Goal: Information Seeking & Learning: Understand process/instructions

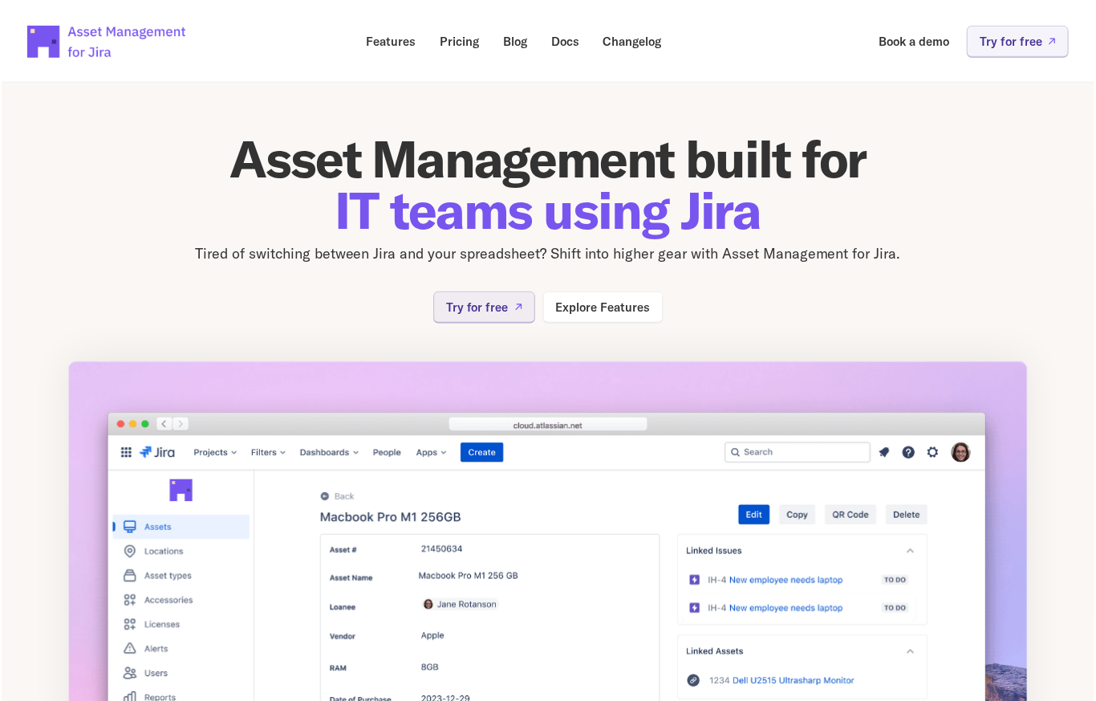
scroll to position [2, 0]
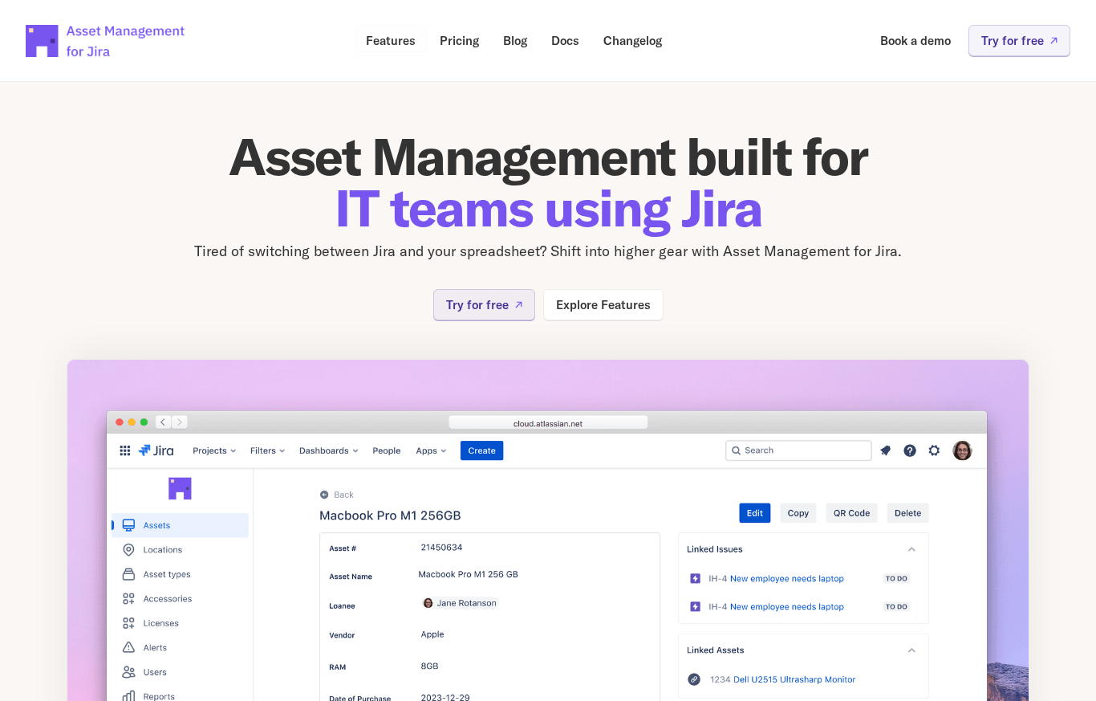
click at [392, 49] on link "Features" at bounding box center [391, 40] width 72 height 31
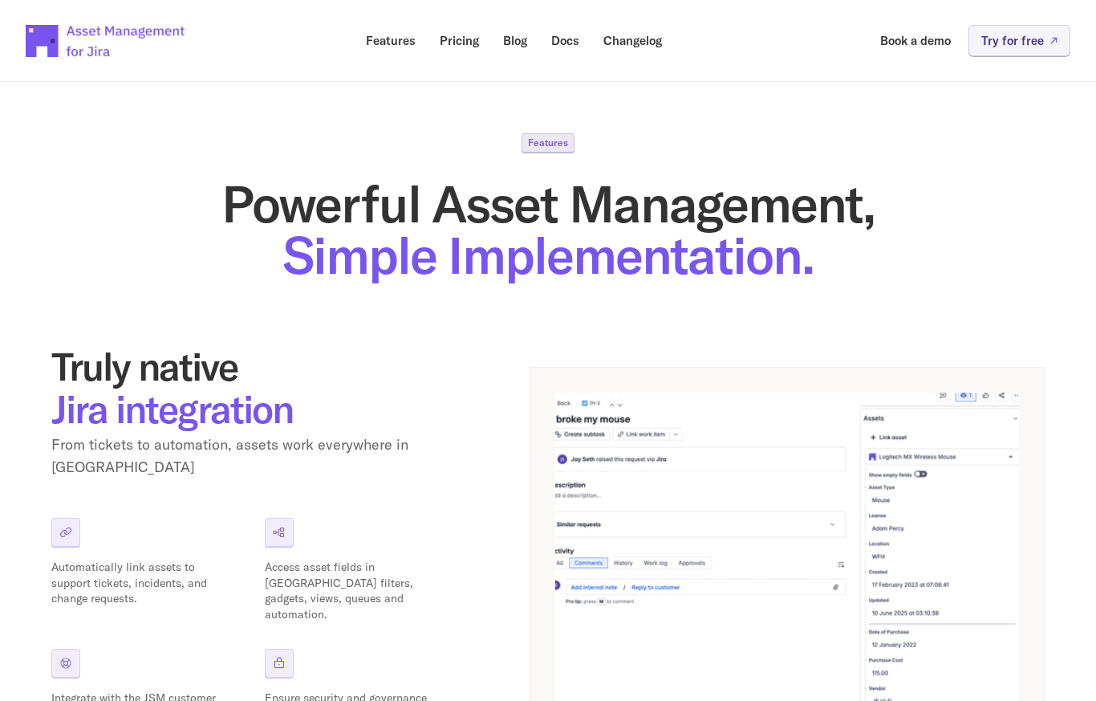
click at [575, 43] on p "Docs" at bounding box center [565, 41] width 28 height 12
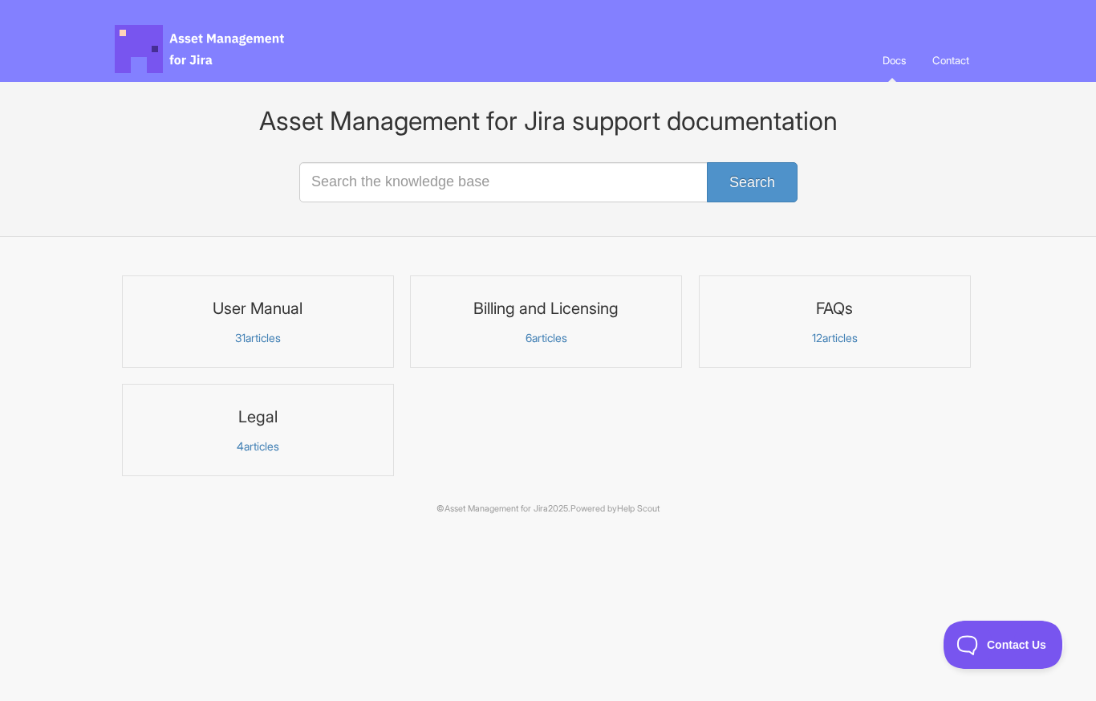
click at [230, 311] on h3 "User Manual" at bounding box center [257, 308] width 251 height 21
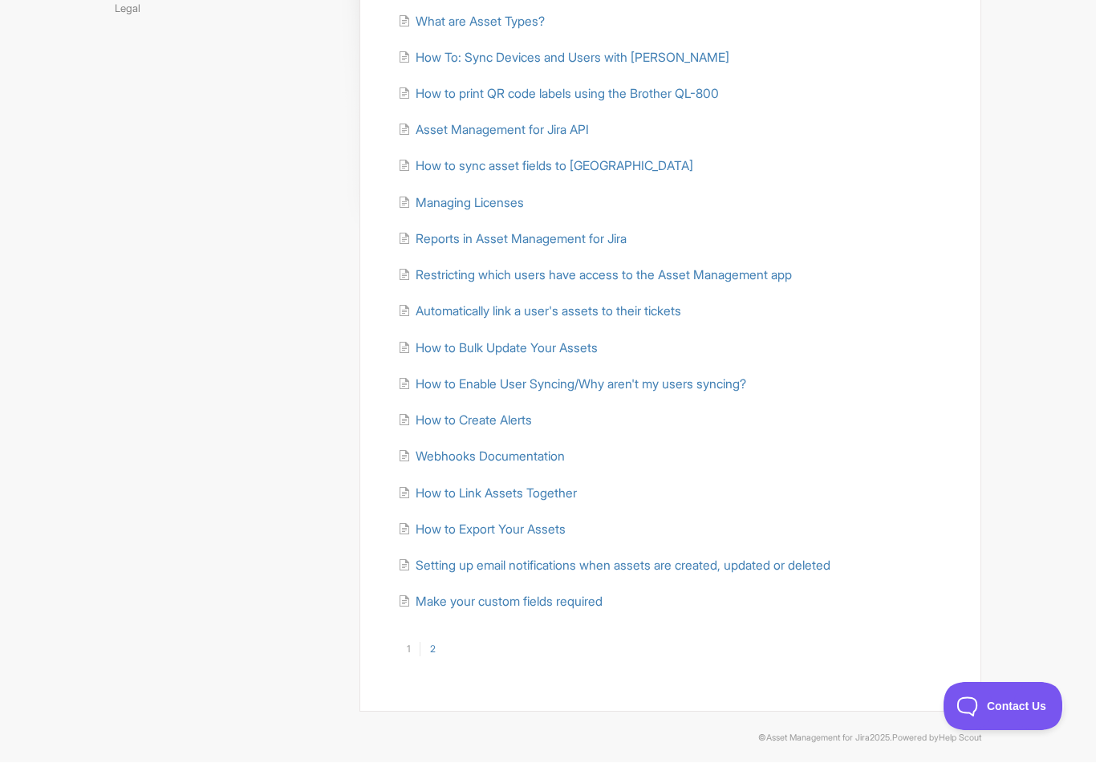
scroll to position [286, 0]
click at [681, 306] on span "Automatically link a user's assets to their tickets" at bounding box center [549, 309] width 266 height 15
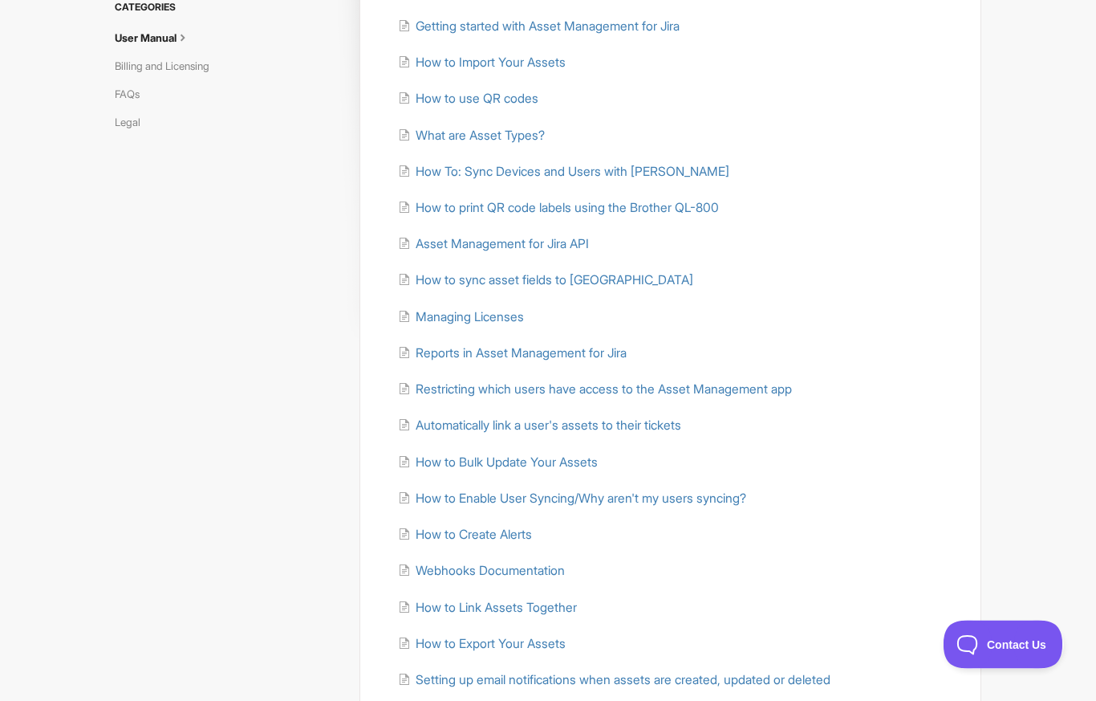
scroll to position [0, 0]
